Goal: Task Accomplishment & Management: Manage account settings

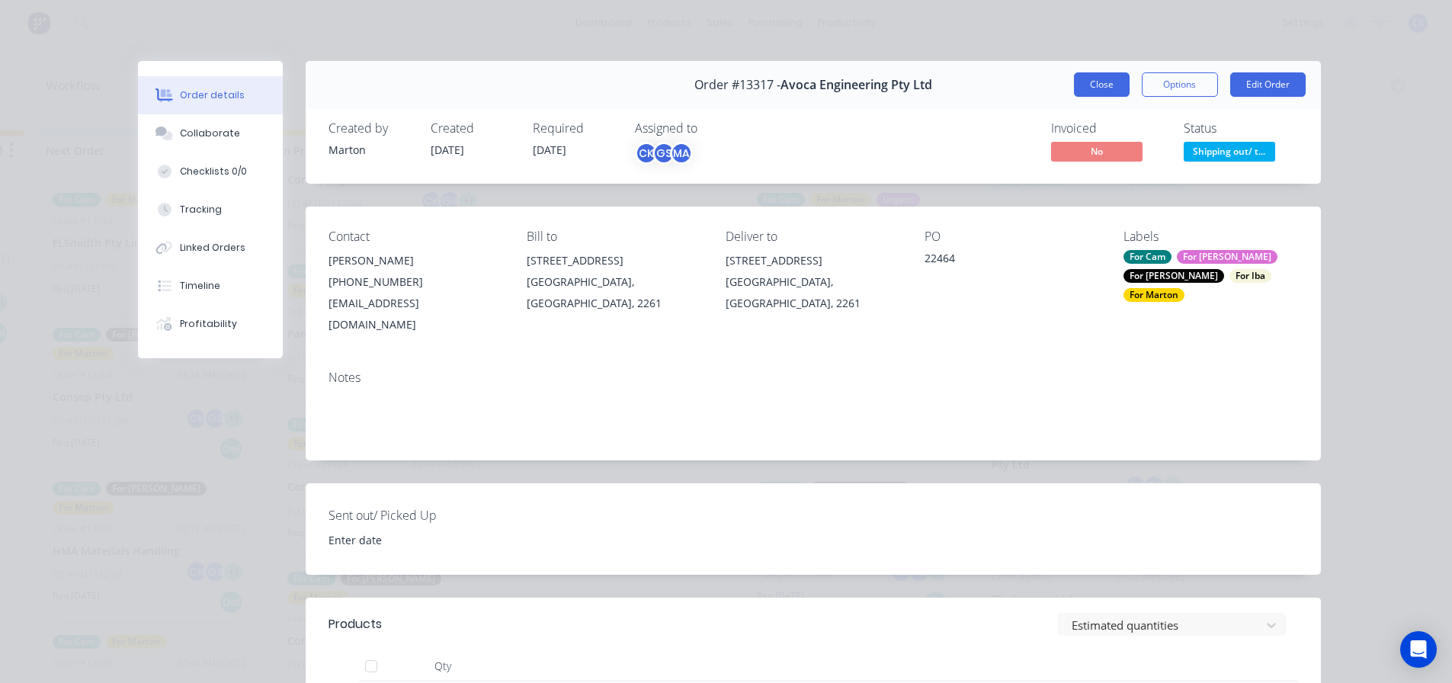
click at [1109, 93] on button "Close" at bounding box center [1102, 84] width 56 height 24
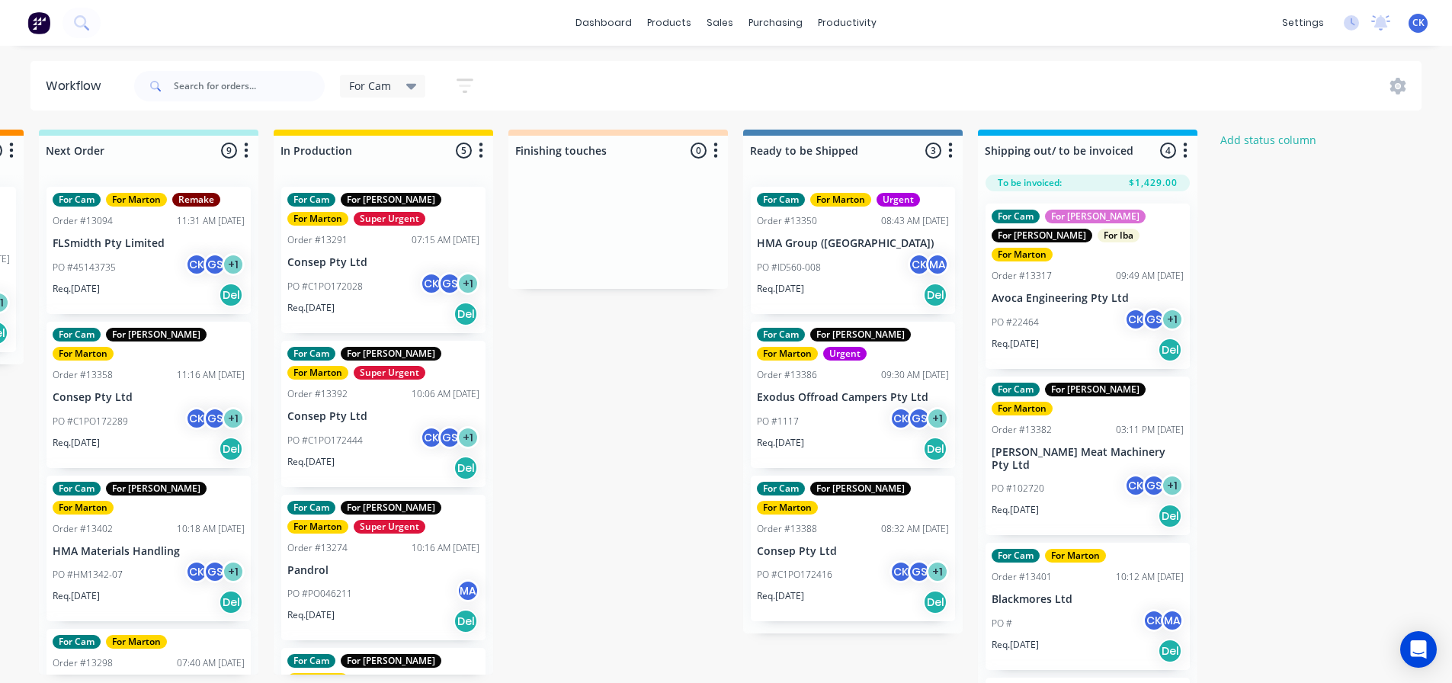
click at [351, 307] on div "Req. [DATE] Del" at bounding box center [383, 314] width 192 height 26
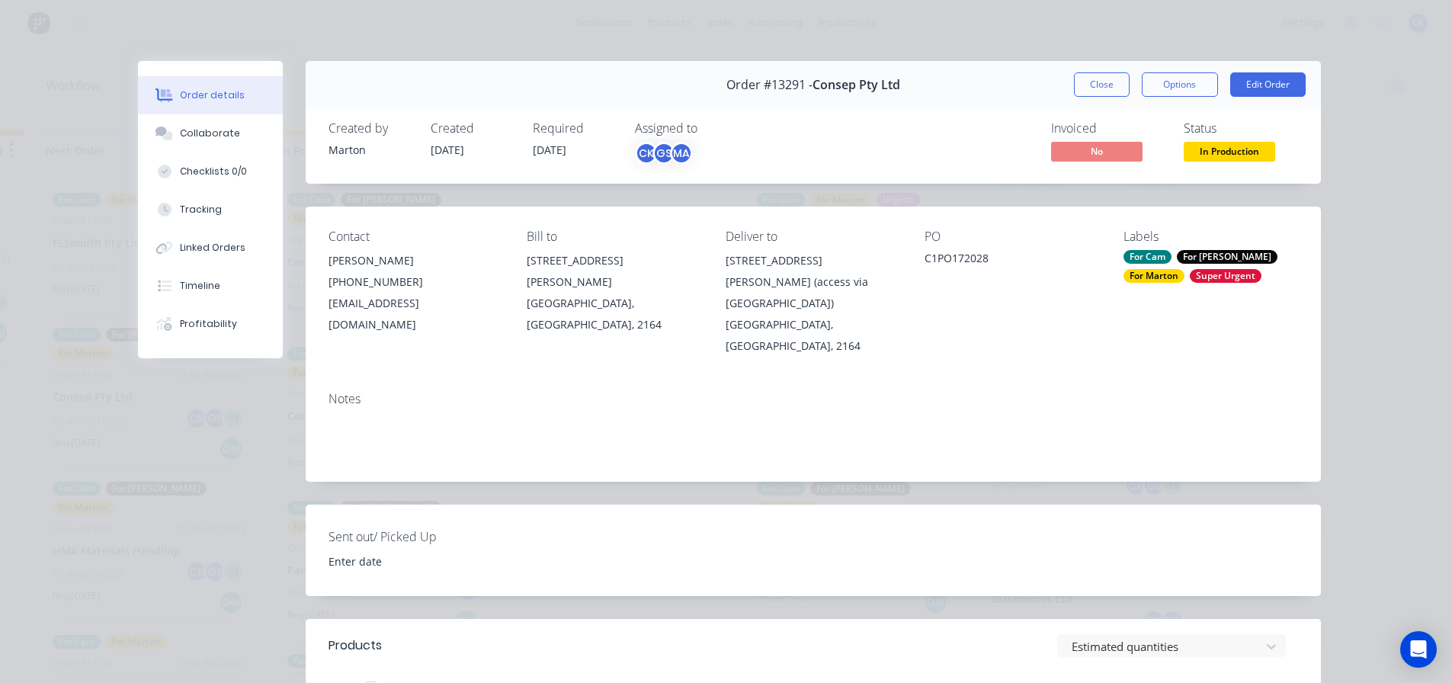
click at [1076, 100] on div "Order #13291 - Consep Pty Ltd Close Options Edit Order" at bounding box center [813, 85] width 1015 height 48
click at [1078, 91] on button "Close" at bounding box center [1102, 84] width 56 height 24
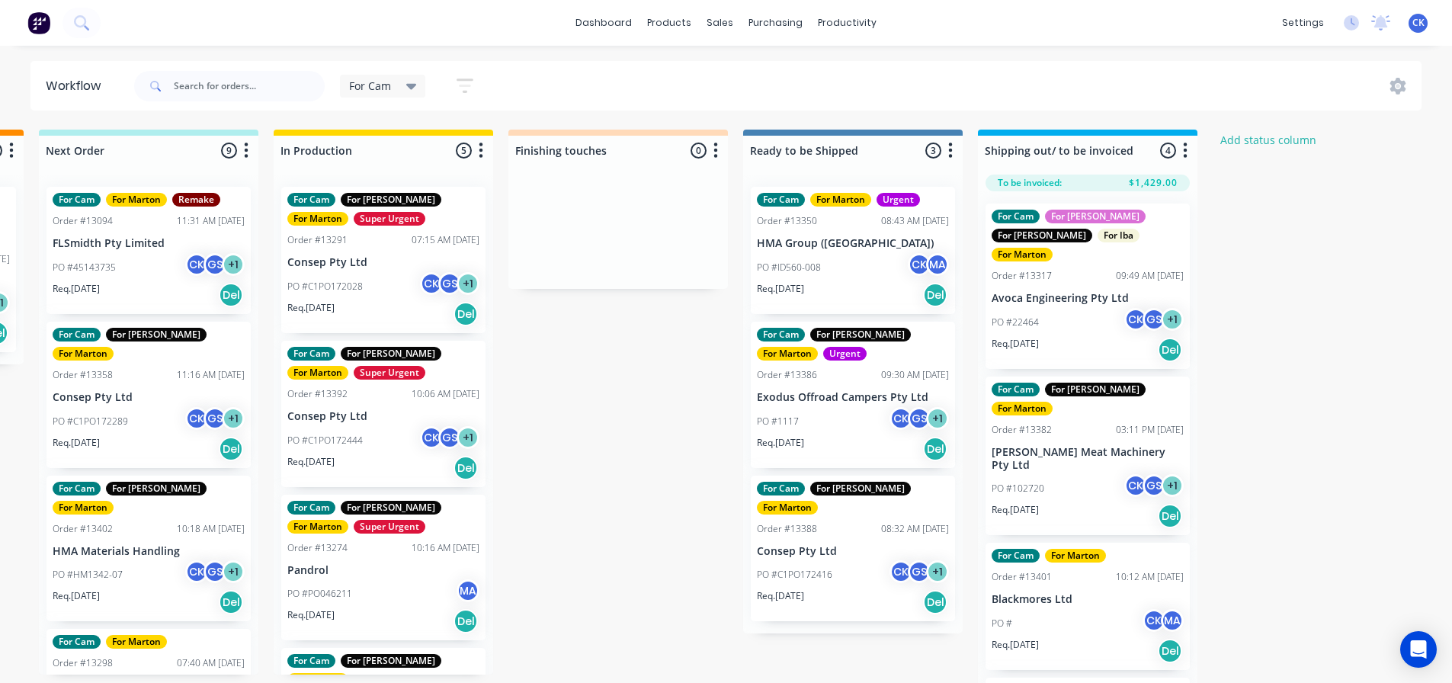
click at [350, 423] on div "For Cam For [PERSON_NAME] For [PERSON_NAME] Super Urgent Order #13392 10:06 AM …" at bounding box center [383, 414] width 204 height 146
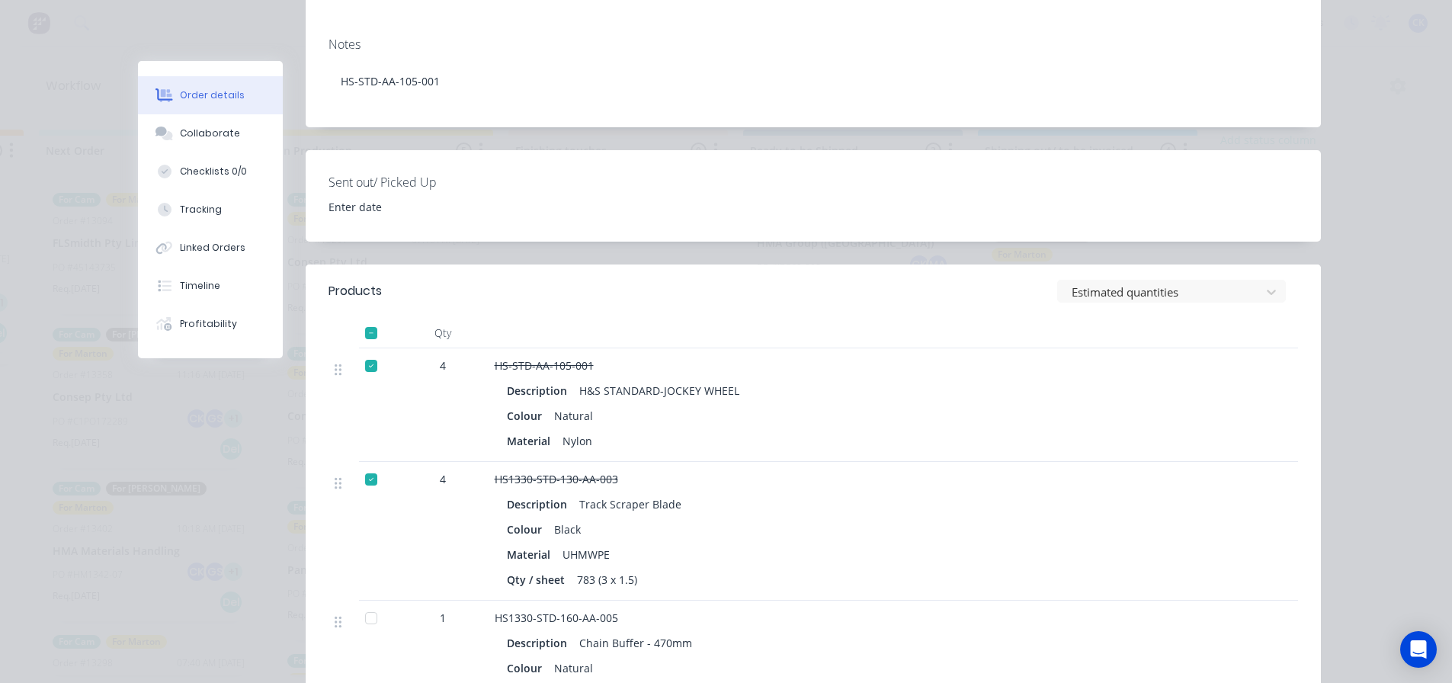
scroll to position [305, 0]
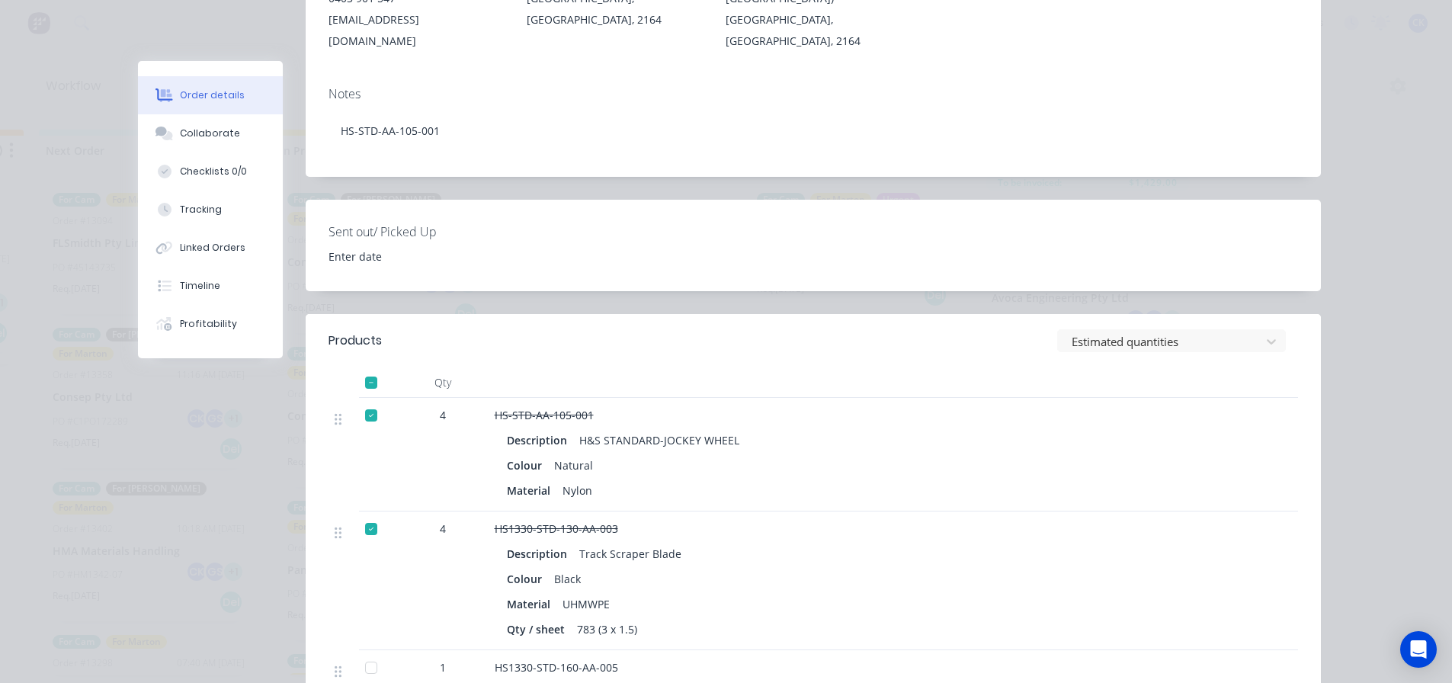
drag, startPoint x: 363, startPoint y: 501, endPoint x: 367, endPoint y: 488, distance: 13.5
click at [363, 514] on div at bounding box center [371, 529] width 30 height 30
click at [367, 400] on div at bounding box center [371, 415] width 30 height 30
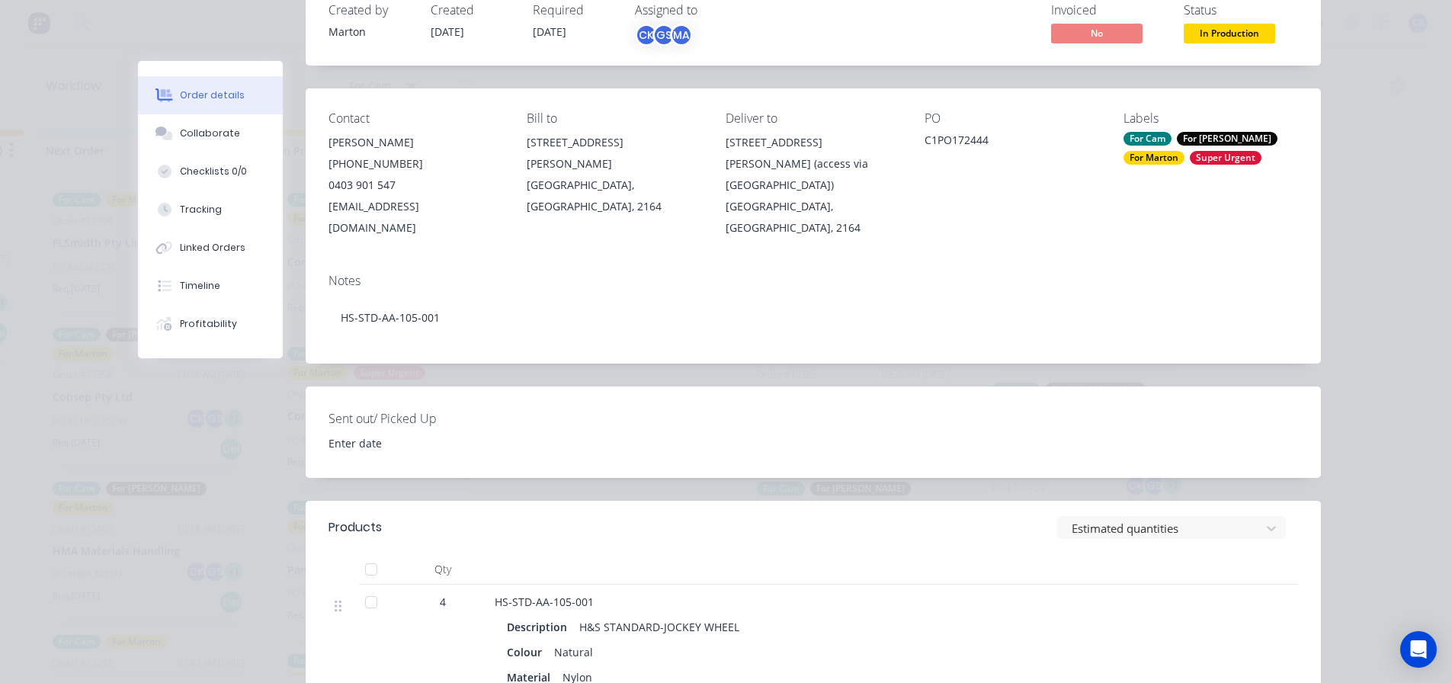
scroll to position [0, 0]
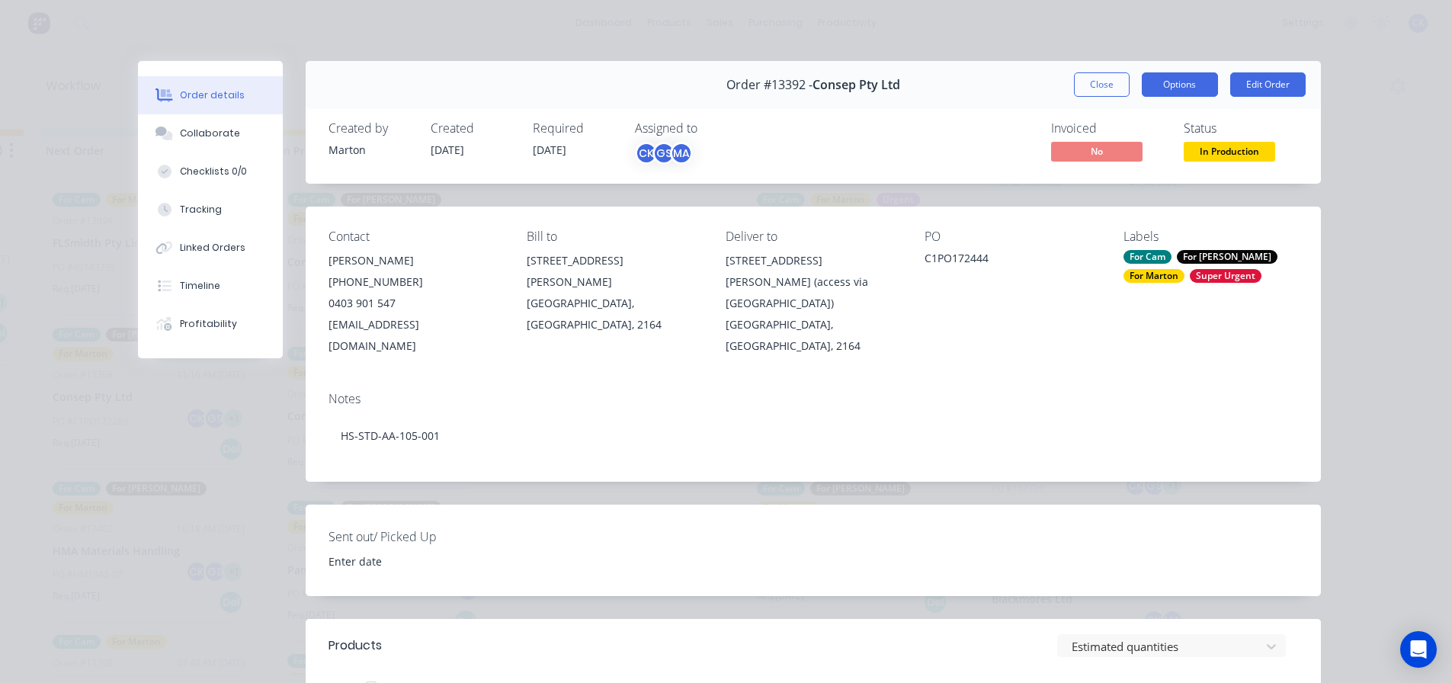
click at [1172, 95] on button "Options" at bounding box center [1180, 84] width 76 height 24
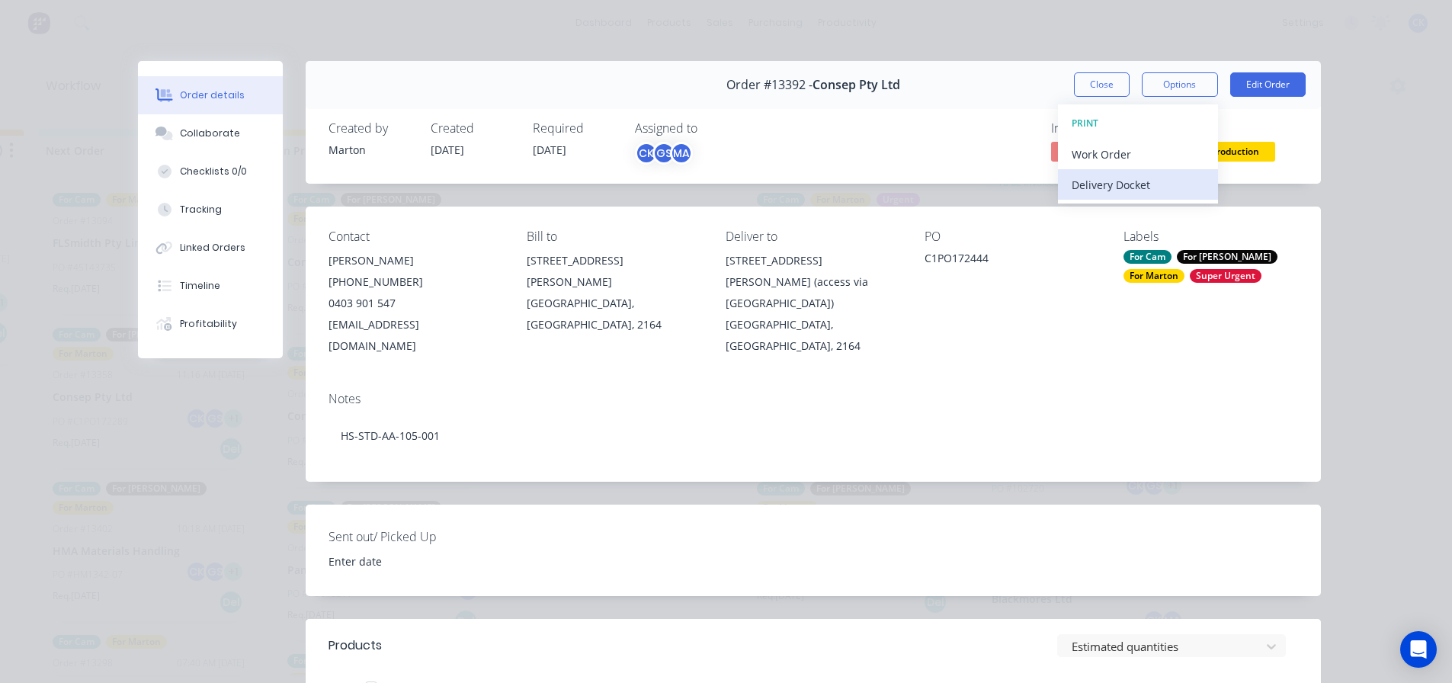
click at [1121, 182] on div "Delivery Docket" at bounding box center [1138, 185] width 133 height 22
click at [1110, 181] on div "Standard" at bounding box center [1138, 185] width 133 height 22
click at [1232, 149] on span "In Production" at bounding box center [1229, 151] width 91 height 19
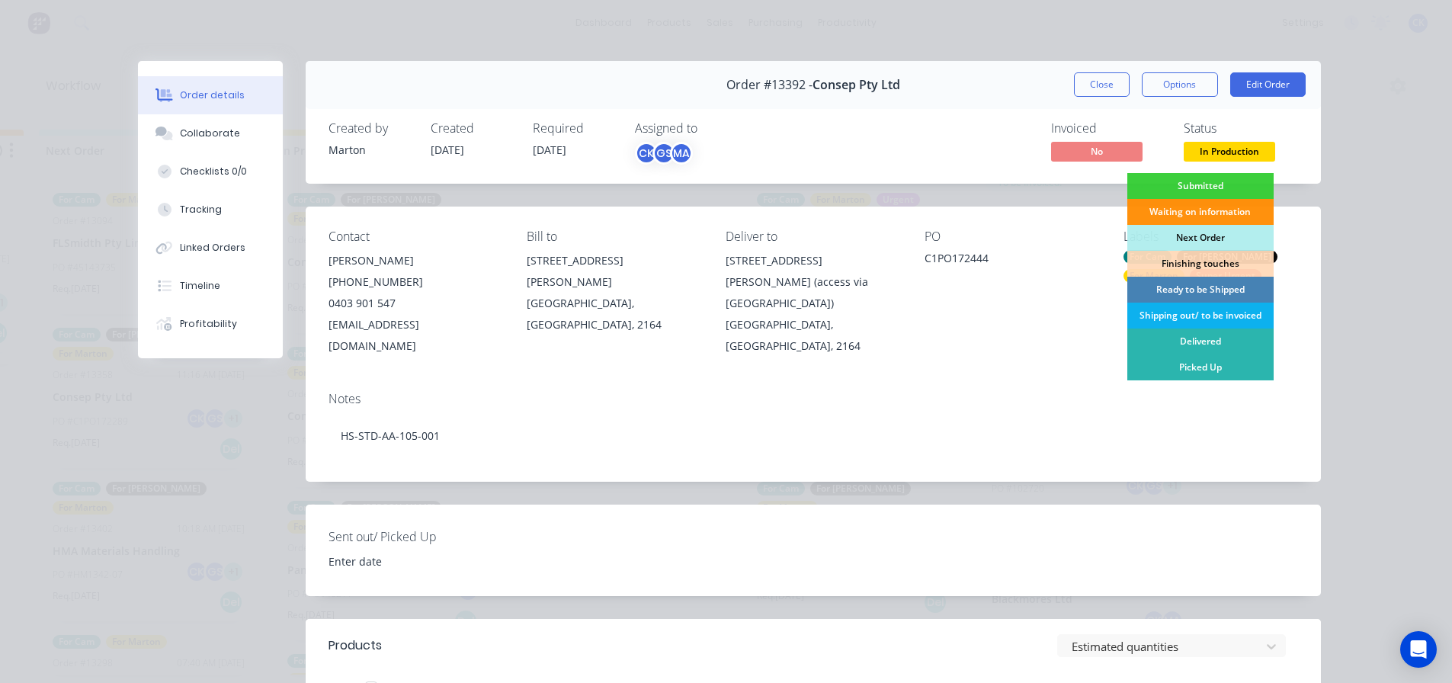
click at [1192, 293] on div "Ready to be Shipped" at bounding box center [1200, 290] width 146 height 26
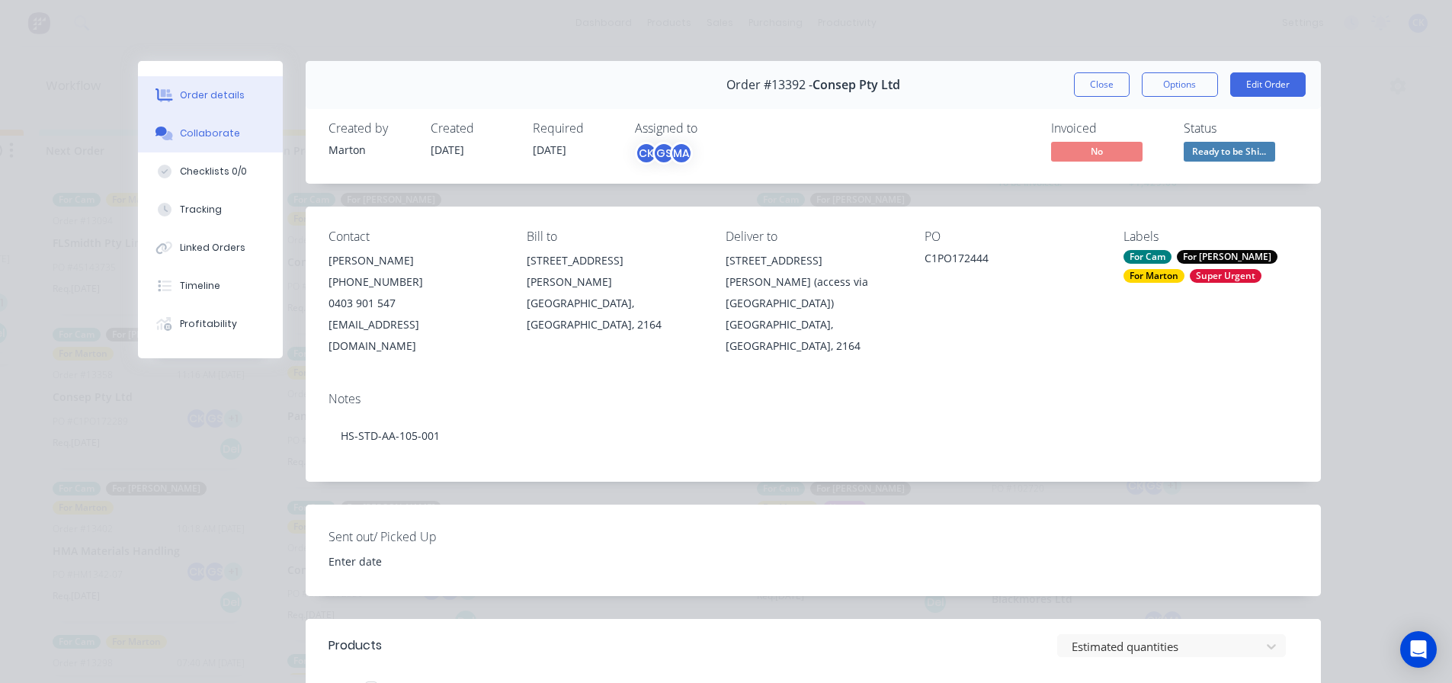
click at [208, 119] on button "Collaborate" at bounding box center [210, 133] width 145 height 38
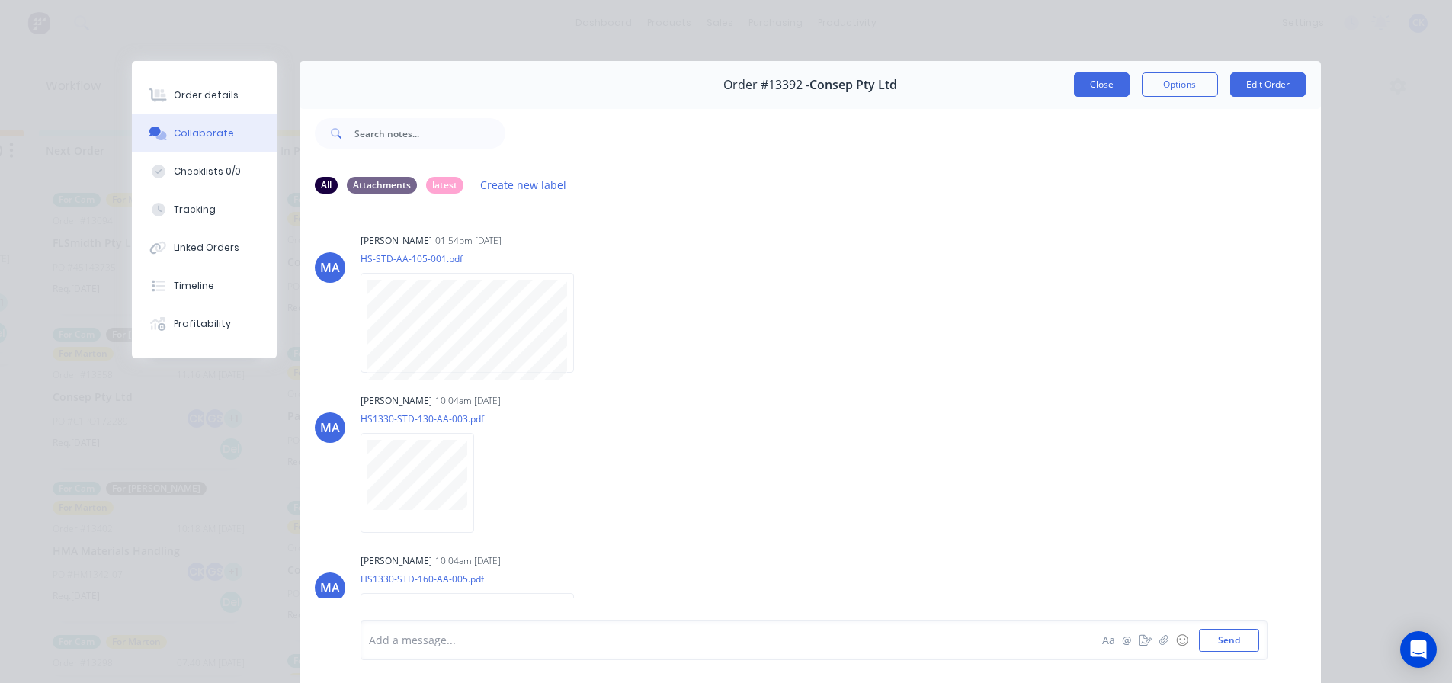
click at [1103, 84] on button "Close" at bounding box center [1102, 84] width 56 height 24
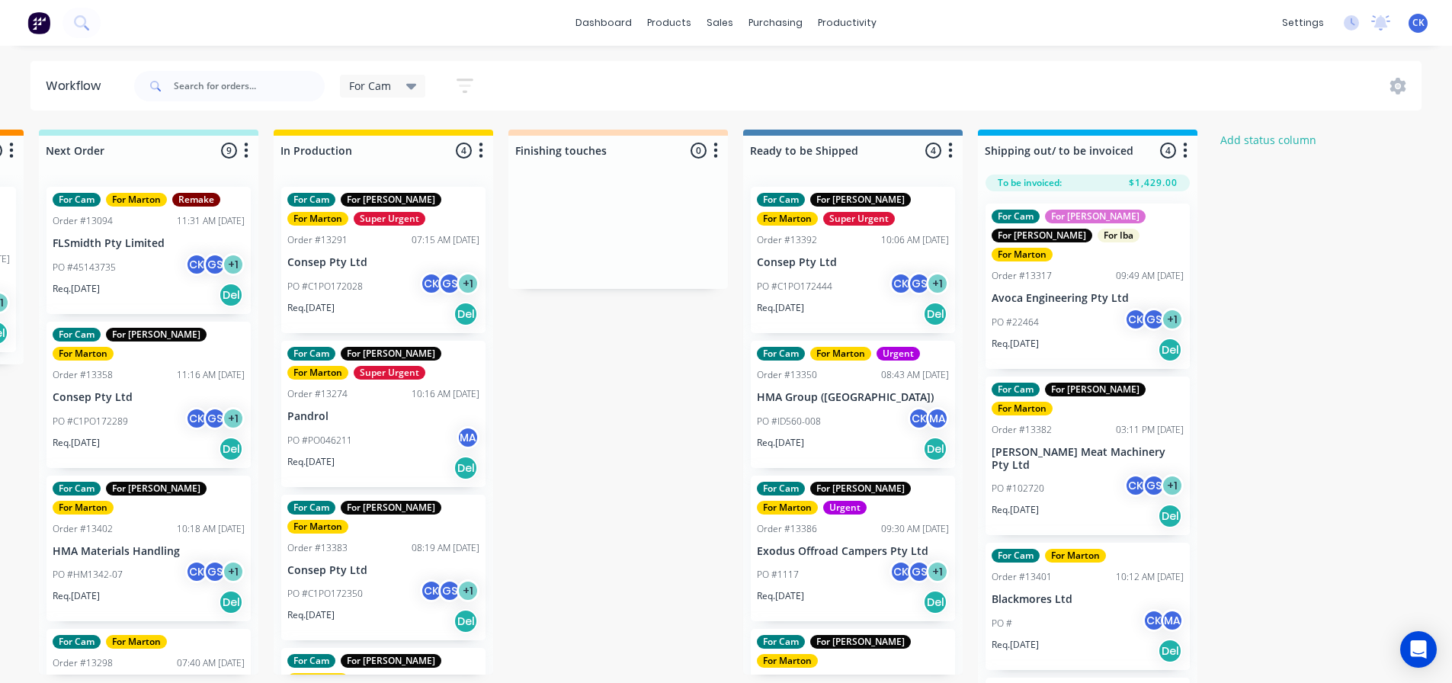
click at [832, 265] on p "Consep Pty Ltd" at bounding box center [853, 262] width 192 height 13
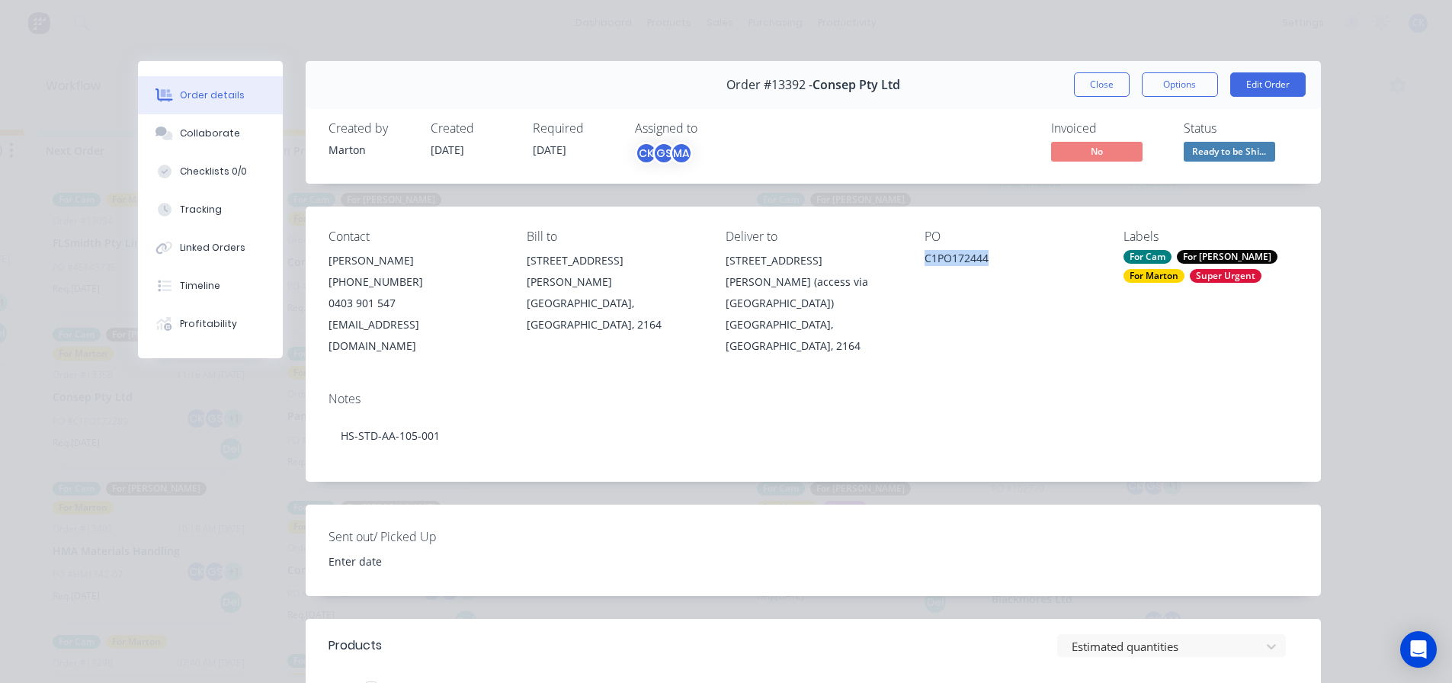
drag, startPoint x: 999, startPoint y: 255, endPoint x: 920, endPoint y: 265, distance: 79.9
click at [925, 265] on div "C1PO172444" at bounding box center [1012, 260] width 175 height 21
copy div "C1PO172444"
click at [1202, 160] on span "Ready to be Shi..." at bounding box center [1229, 151] width 91 height 19
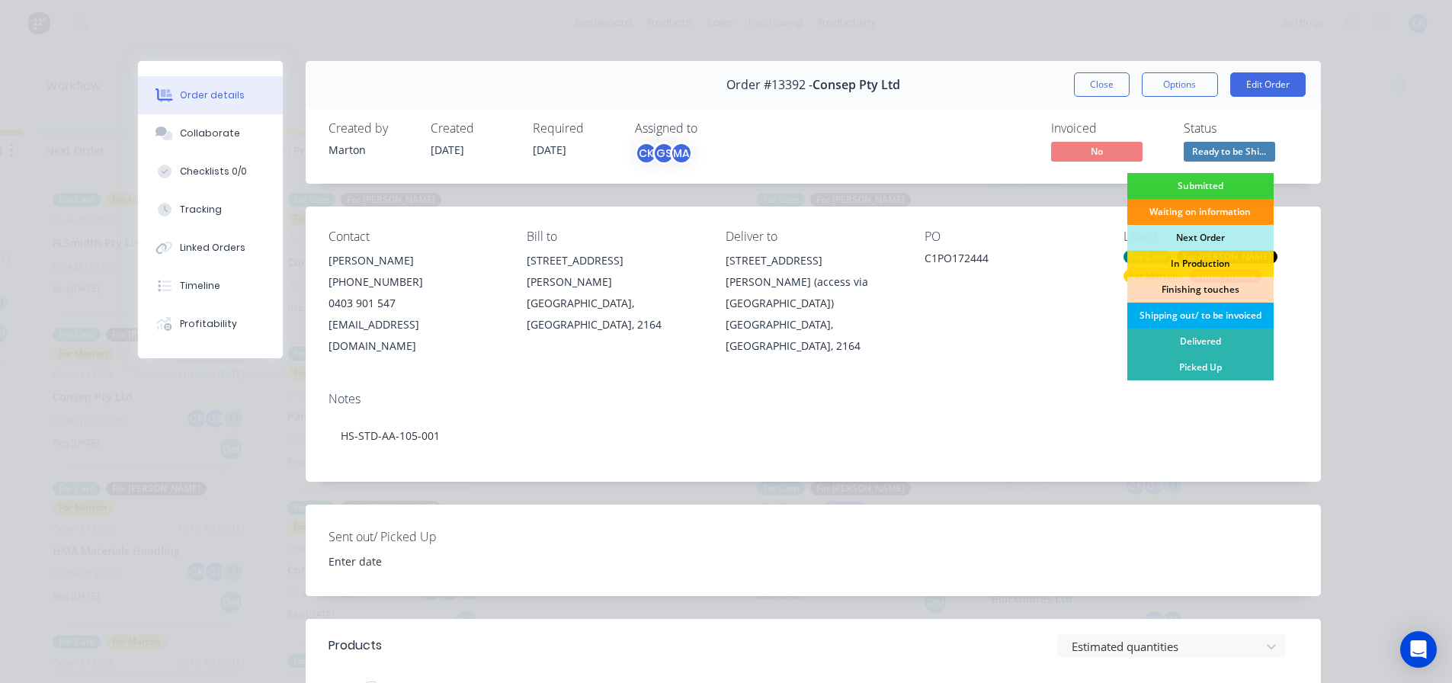
click at [1157, 313] on div "Shipping out/ to be invoiced" at bounding box center [1200, 316] width 146 height 26
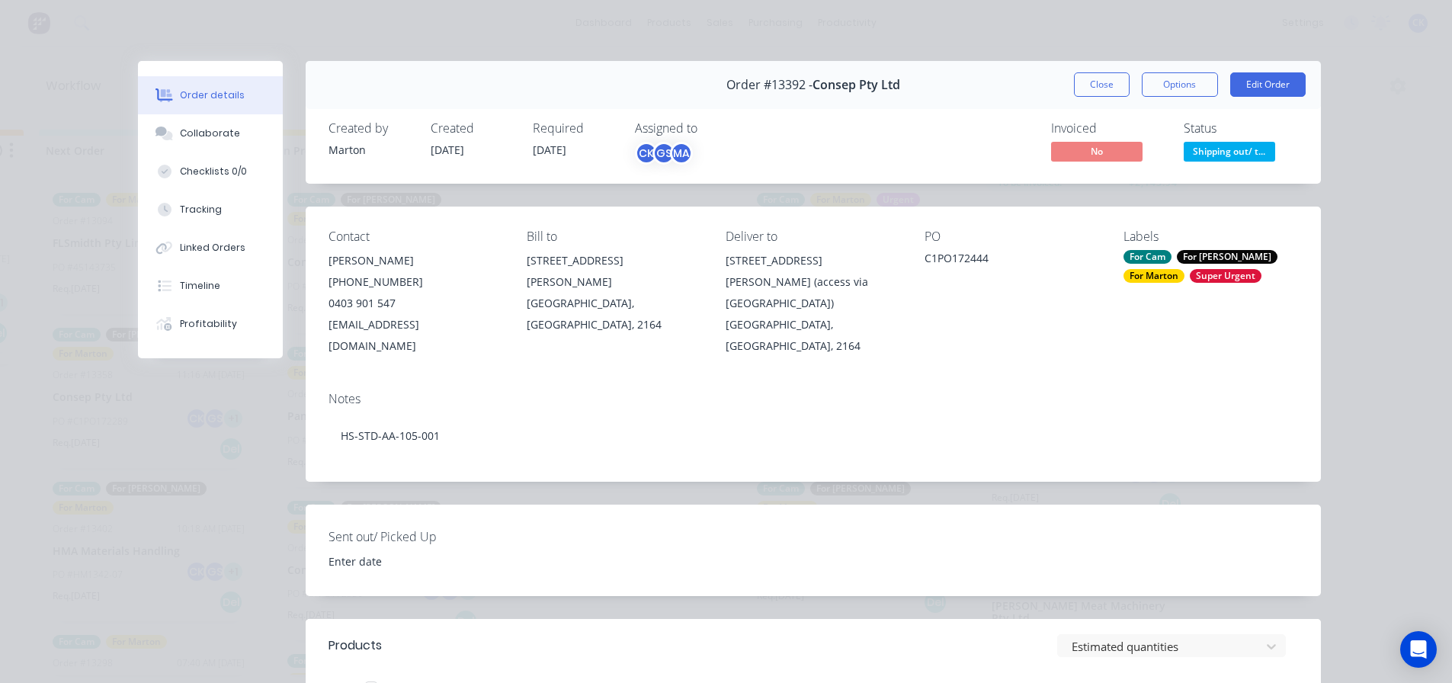
click at [1098, 88] on button "Close" at bounding box center [1102, 84] width 56 height 24
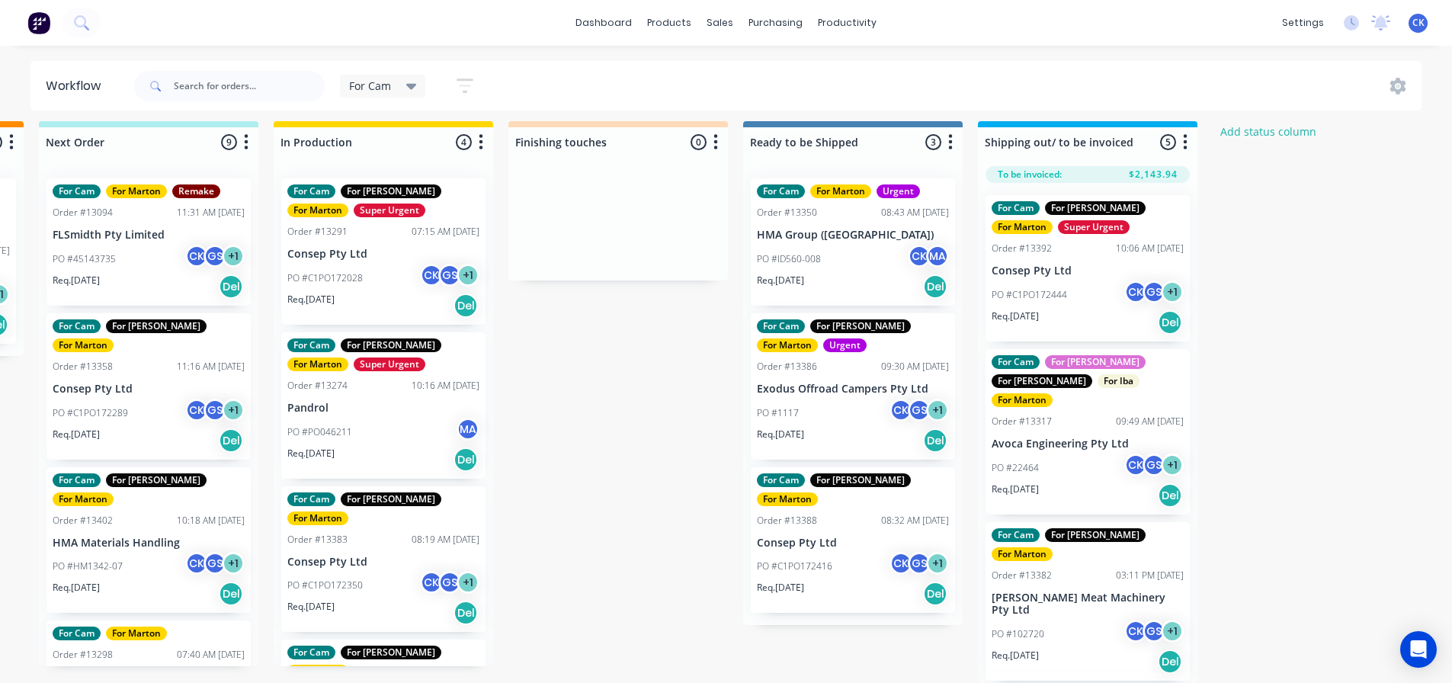
scroll to position [20, 463]
click at [857, 255] on div "PO #ID560-008 CK MA" at bounding box center [853, 259] width 192 height 29
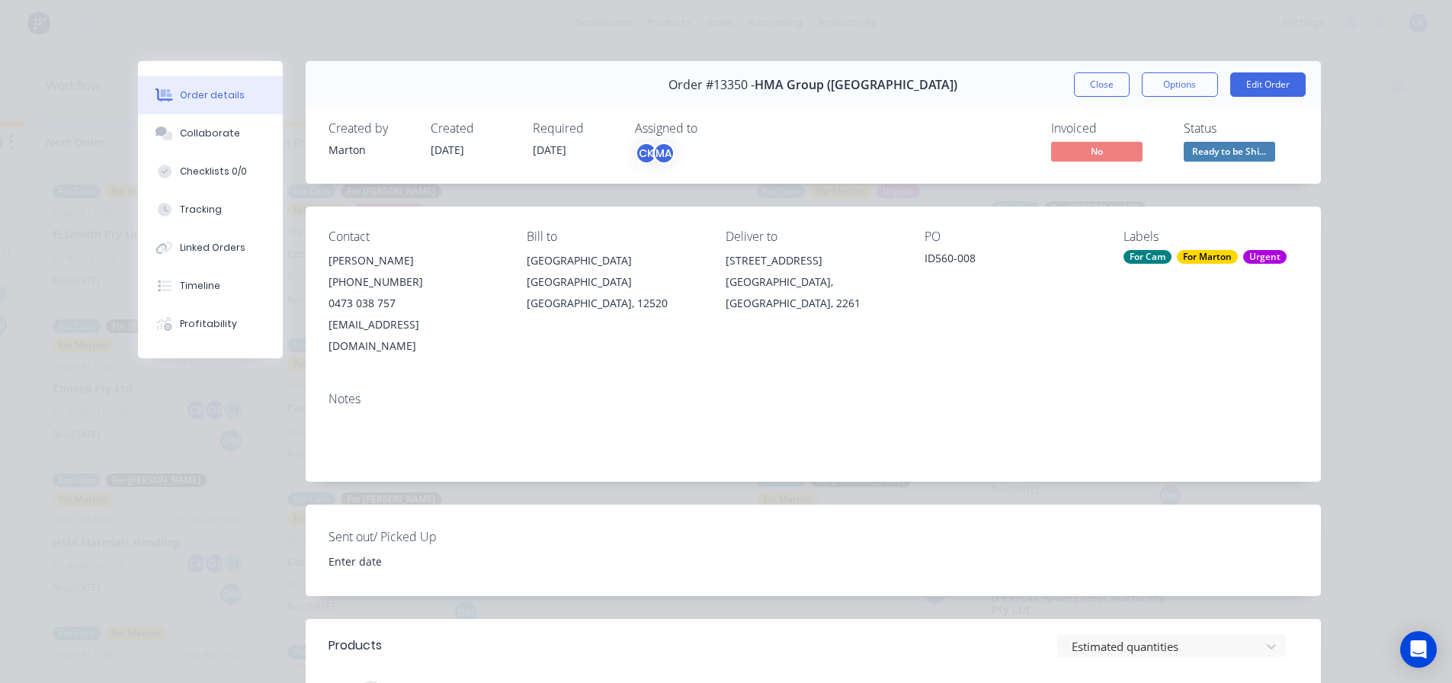
drag, startPoint x: 1129, startPoint y: 56, endPoint x: 1117, endPoint y: 71, distance: 19.5
click at [1129, 56] on div "Order details Collaborate Checklists 0/0 Tracking Linked Orders Timeline Profit…" at bounding box center [726, 341] width 1452 height 683
click at [1109, 76] on button "Close" at bounding box center [1102, 84] width 56 height 24
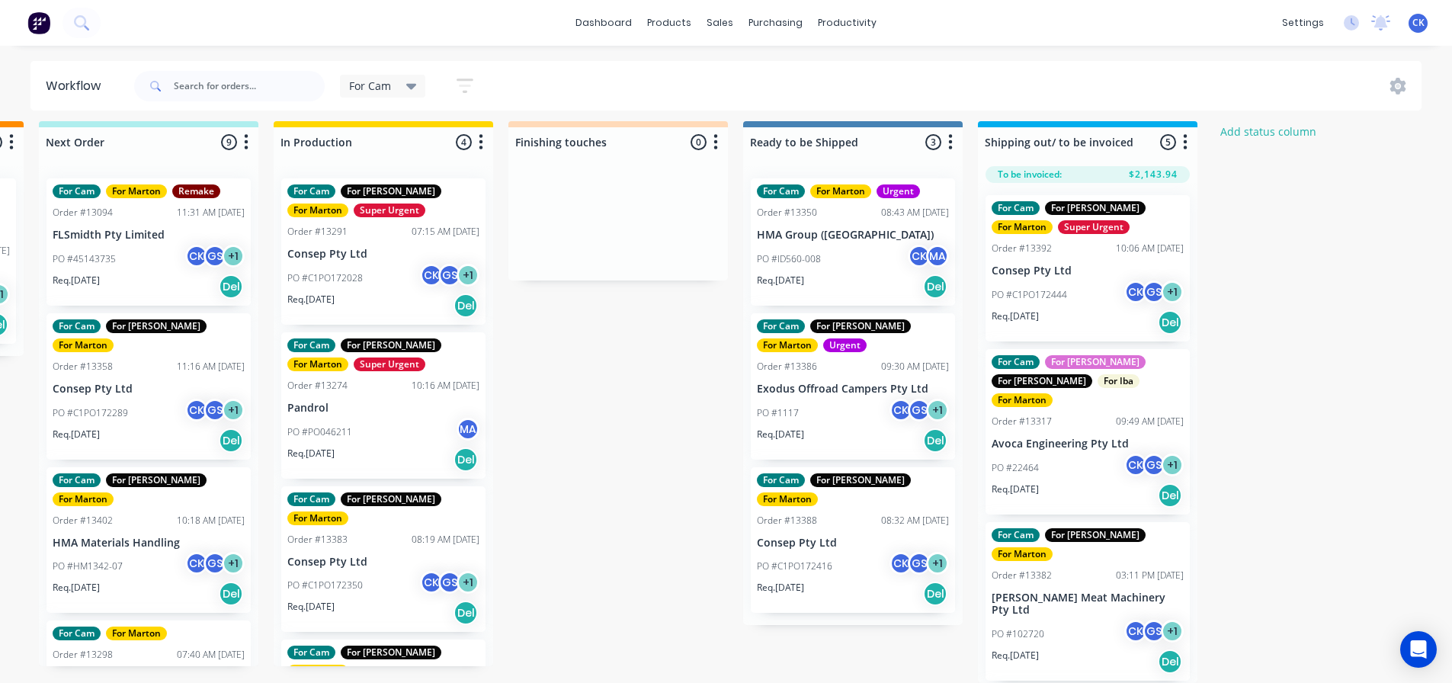
click at [841, 383] on p "Exodus Offroad Campers Pty Ltd" at bounding box center [853, 389] width 192 height 13
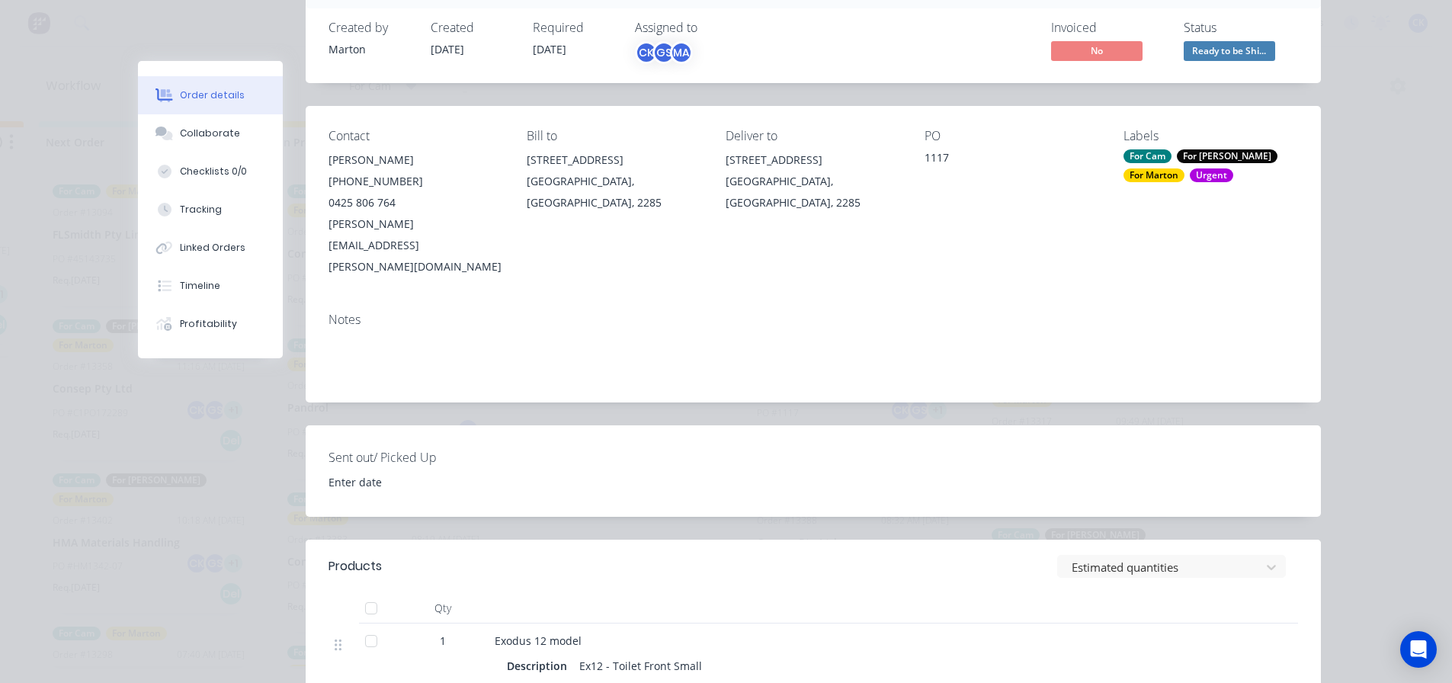
scroll to position [0, 0]
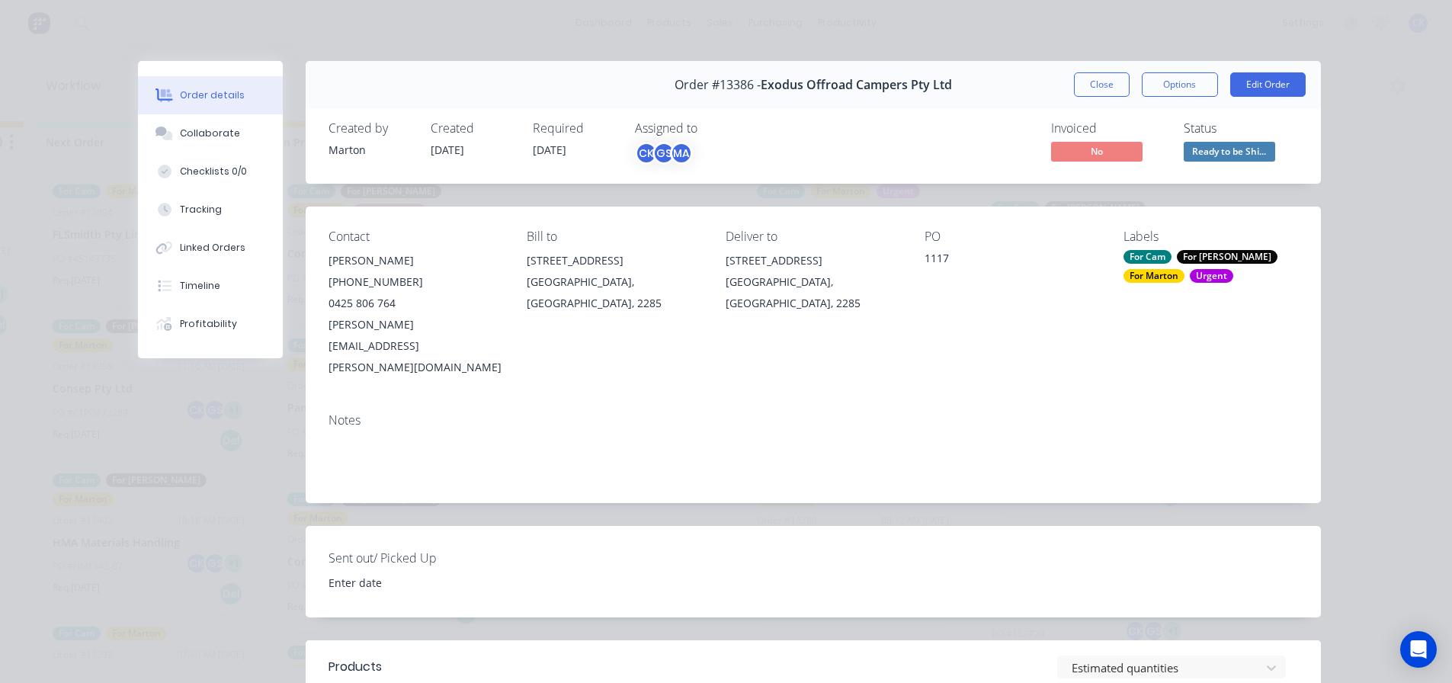
click at [1110, 85] on button "Close" at bounding box center [1102, 84] width 56 height 24
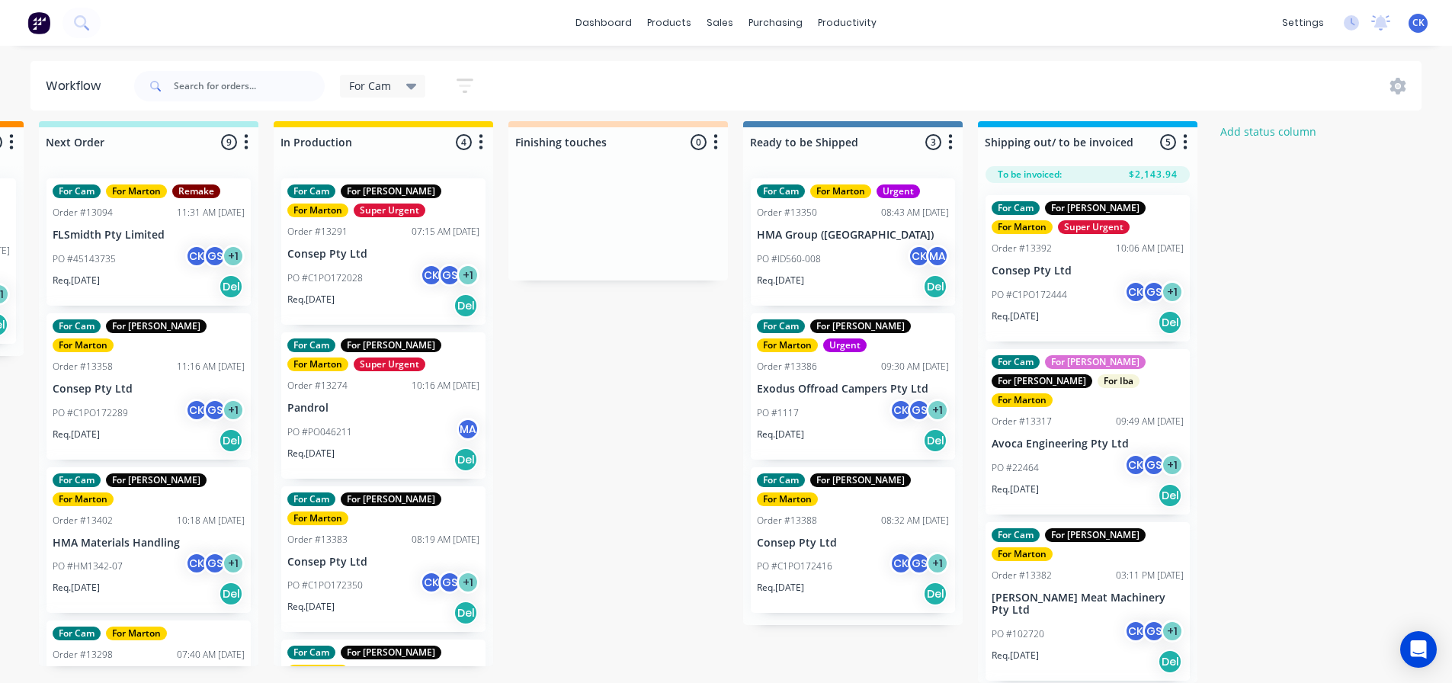
click at [835, 552] on div "PO #C1PO172416 CK GS + 1" at bounding box center [853, 566] width 192 height 29
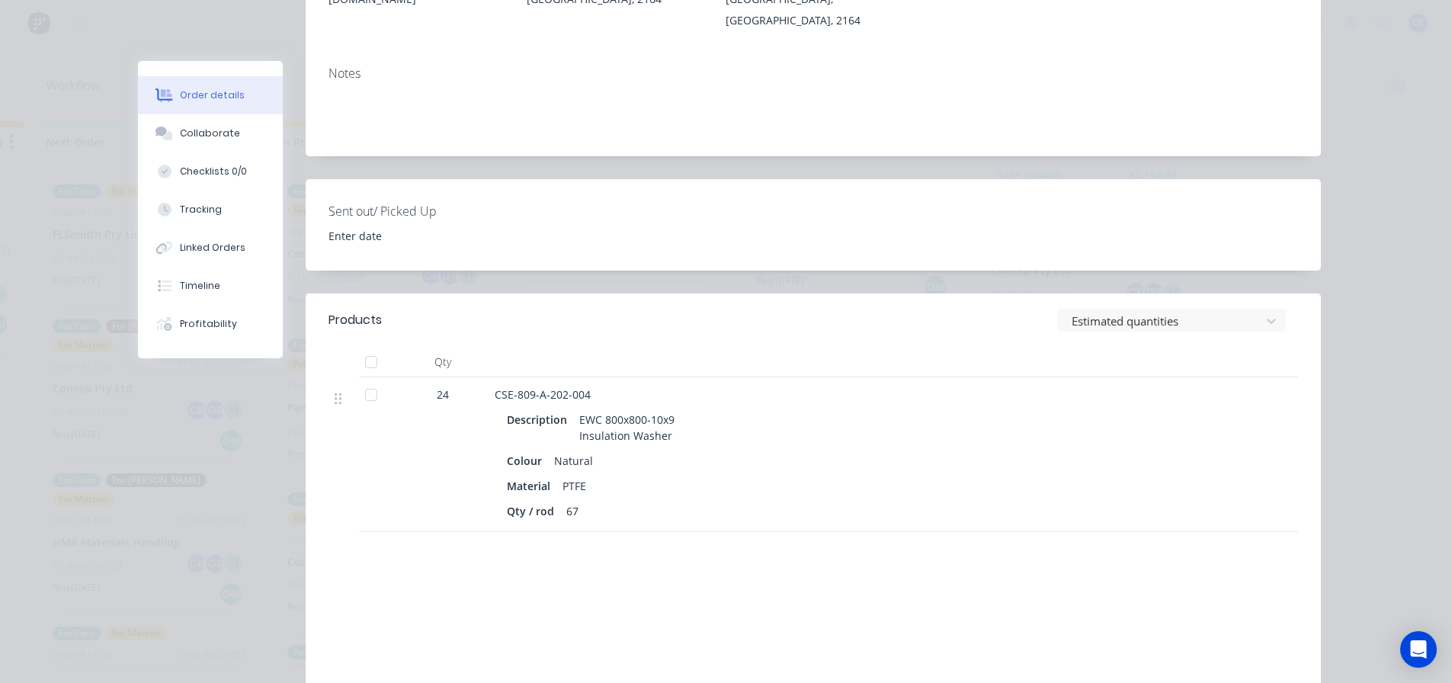
scroll to position [381, 0]
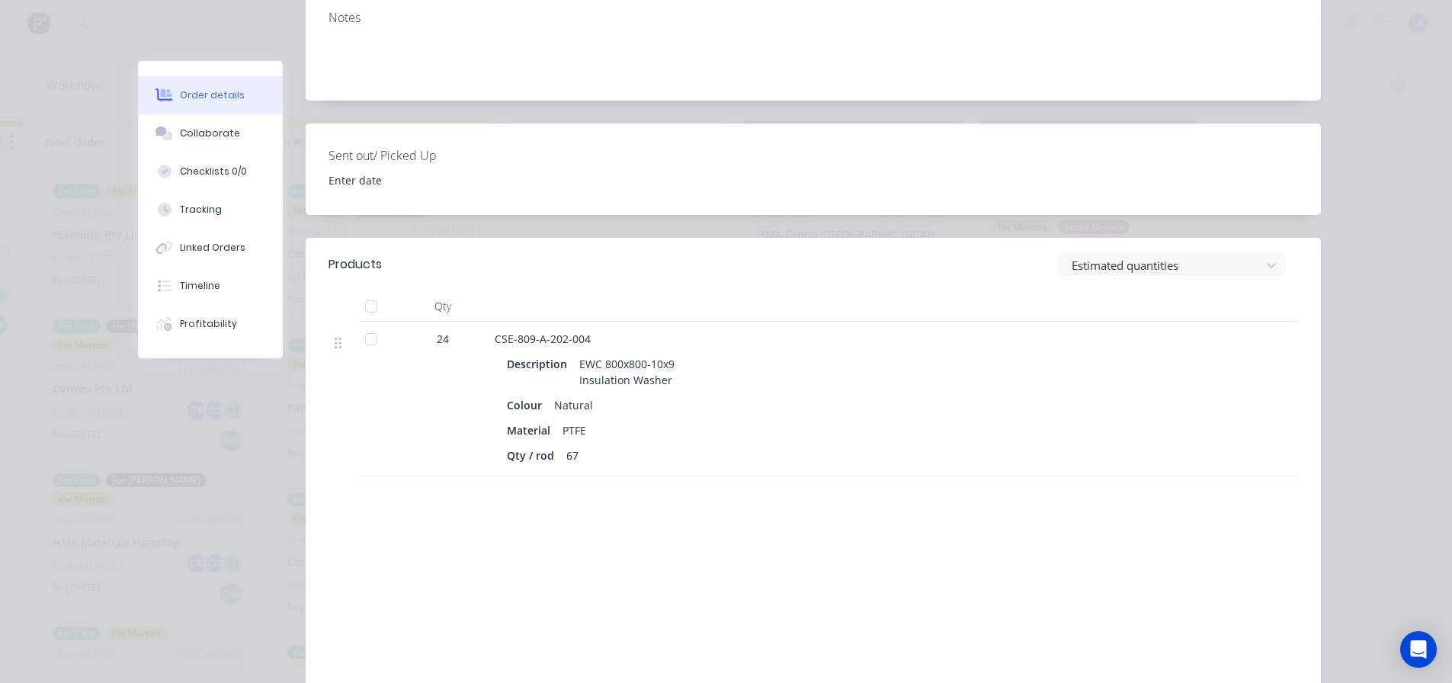
click at [239, 114] on button "Order details" at bounding box center [210, 95] width 145 height 38
click at [232, 131] on button "Collaborate" at bounding box center [210, 133] width 145 height 38
